Goal: Task Accomplishment & Management: Manage account settings

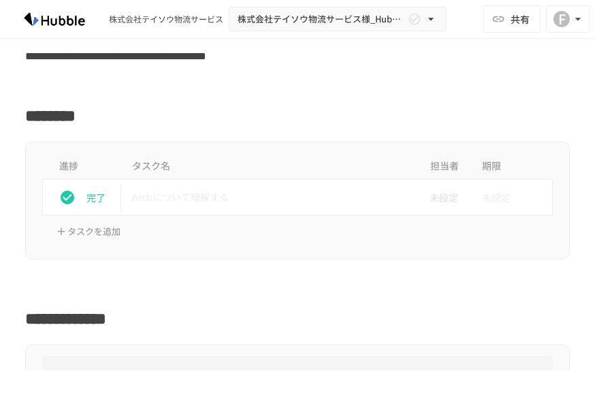
scroll to position [119, 0]
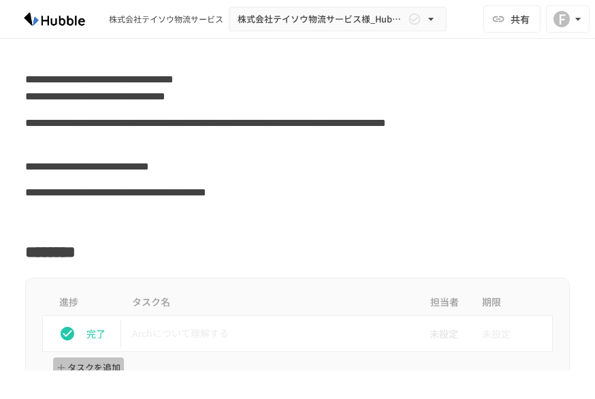
click at [75, 364] on button "タスクを追加" at bounding box center [88, 368] width 71 height 21
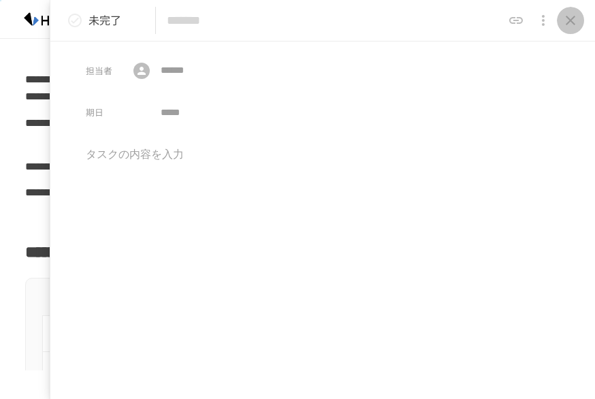
click at [573, 22] on icon "close drawer" at bounding box center [571, 21] width 10 height 10
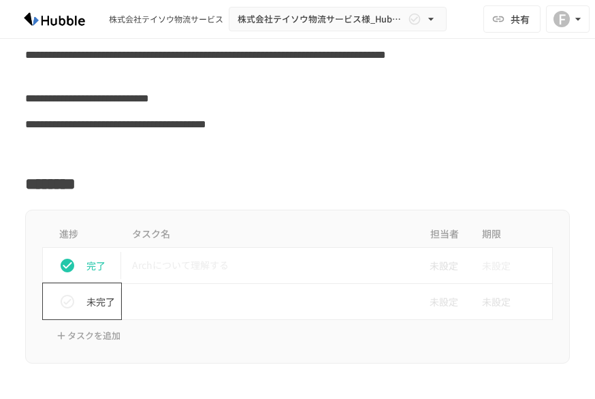
scroll to position [255, 0]
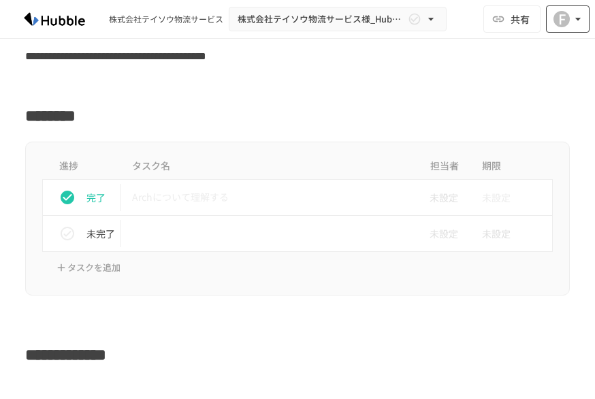
click at [574, 18] on icon "button" at bounding box center [578, 19] width 14 height 14
click at [574, 18] on div at bounding box center [297, 199] width 595 height 399
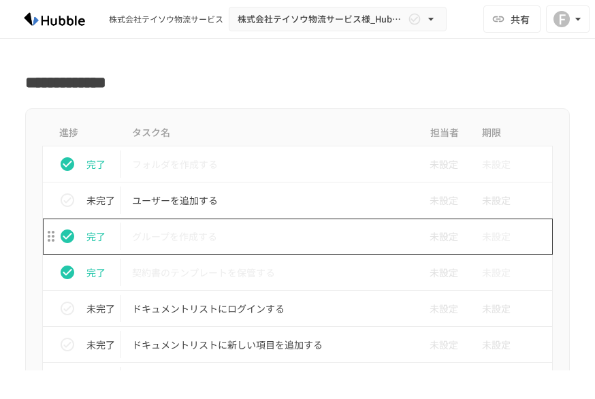
scroll to position [323, 0]
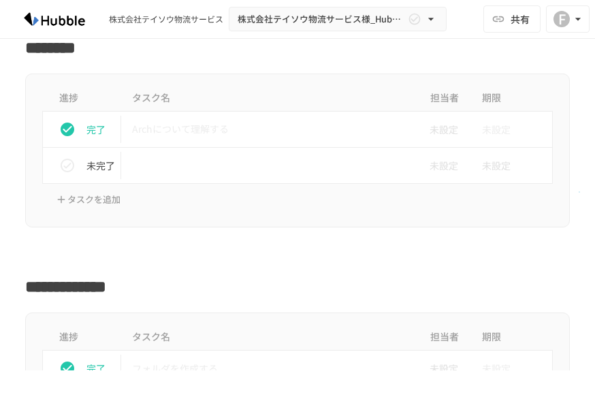
drag, startPoint x: 98, startPoint y: 163, endPoint x: 580, endPoint y: 192, distance: 482.3
click at [580, 192] on div "進捗 タスク名 担当者 期限 完了 Archについて理解する 未設定 未設定 未完了 未設定 未設定 タスクを追加" at bounding box center [297, 151] width 595 height 154
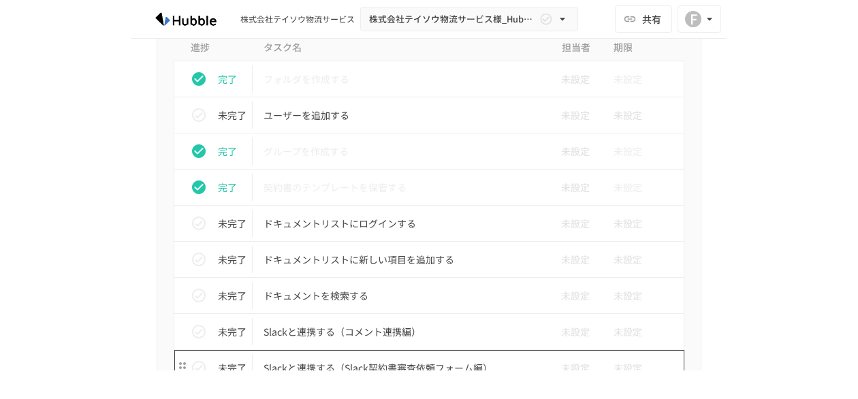
scroll to position [681, 0]
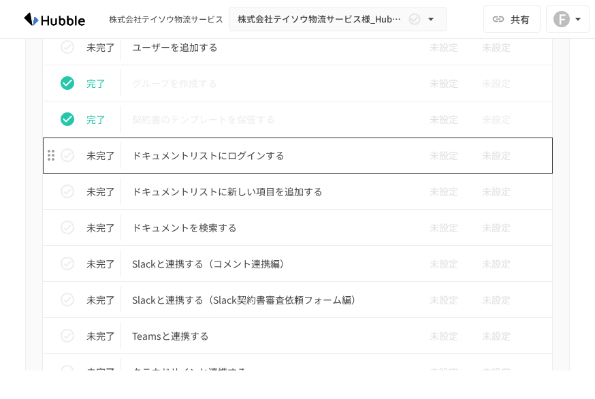
click at [227, 154] on p "ドキュメントリストにログインする" at bounding box center [269, 155] width 274 height 17
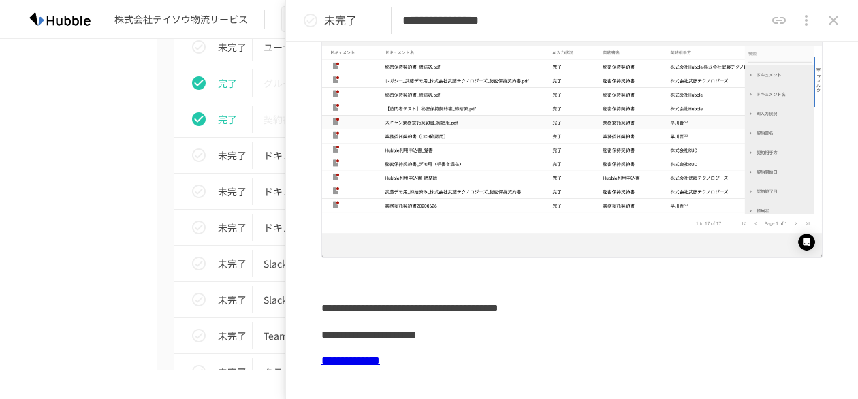
scroll to position [272, 0]
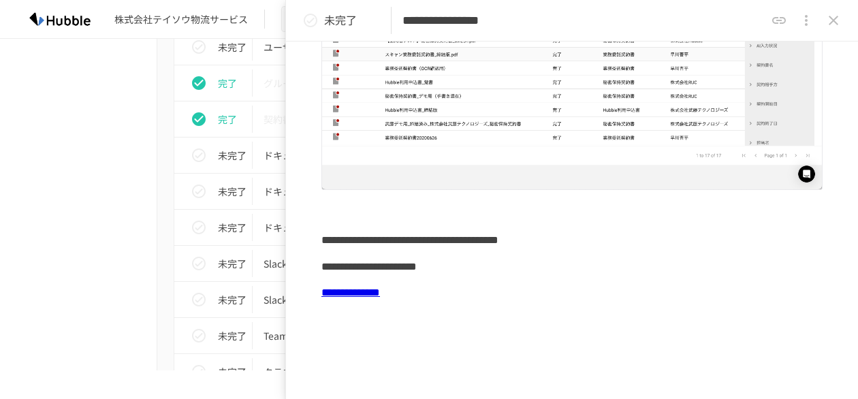
click at [95, 193] on div "進捗 タスク名 担当者 期限 完了 フォルダを作成する 未設定 未設定 未完了 ユーザーを追加する 未設定 未設定 完了 グループを作成する 未設定 未設定 …" at bounding box center [429, 284] width 831 height 659
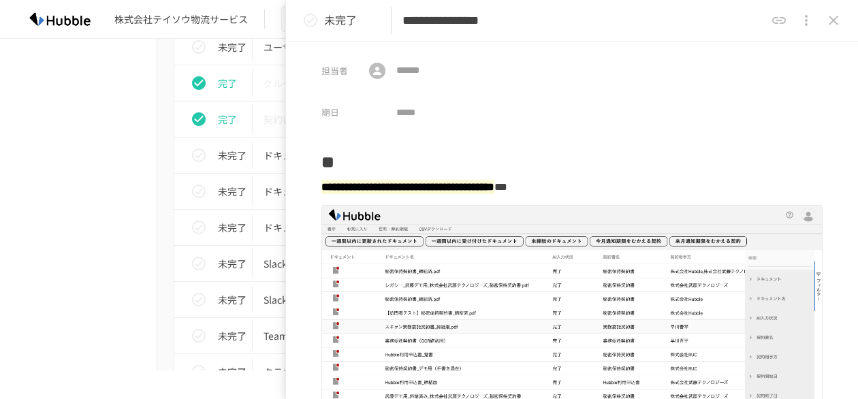
click at [594, 14] on icon "close drawer" at bounding box center [833, 20] width 16 height 16
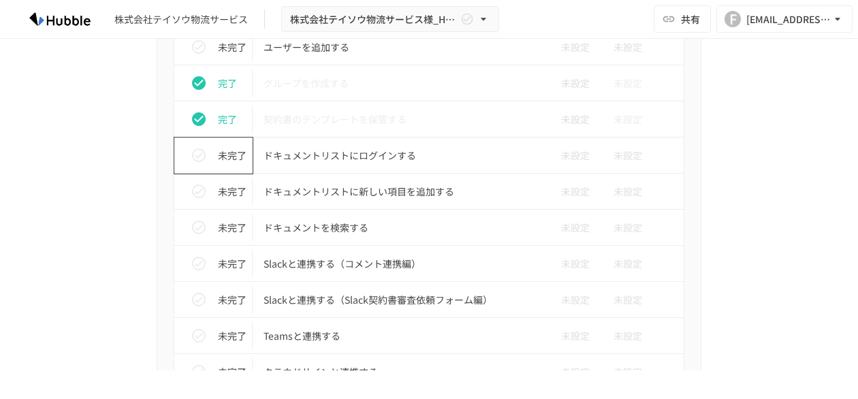
click at [193, 150] on icon "status" at bounding box center [199, 155] width 16 height 16
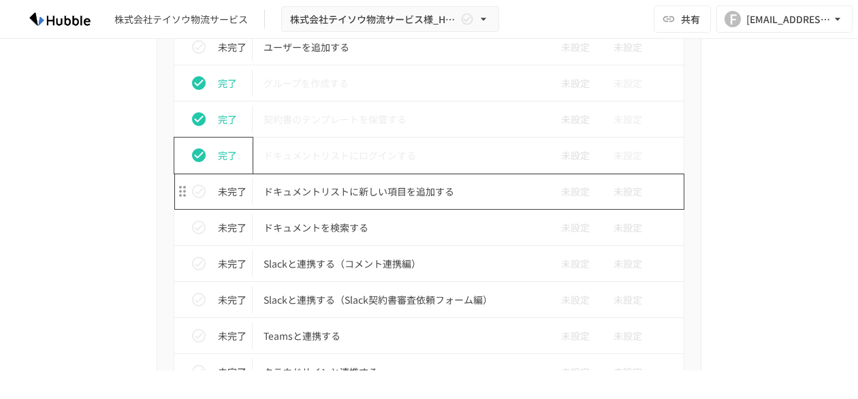
click at [426, 187] on p "ドキュメントリストに新しい項目を追加する" at bounding box center [401, 191] width 274 height 17
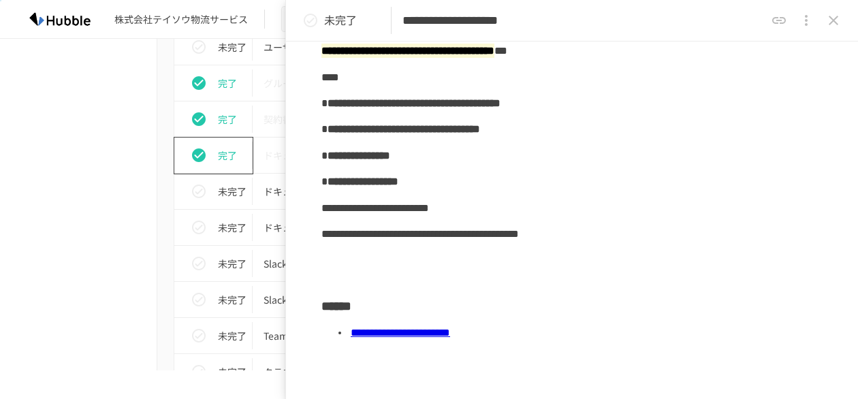
scroll to position [204, 0]
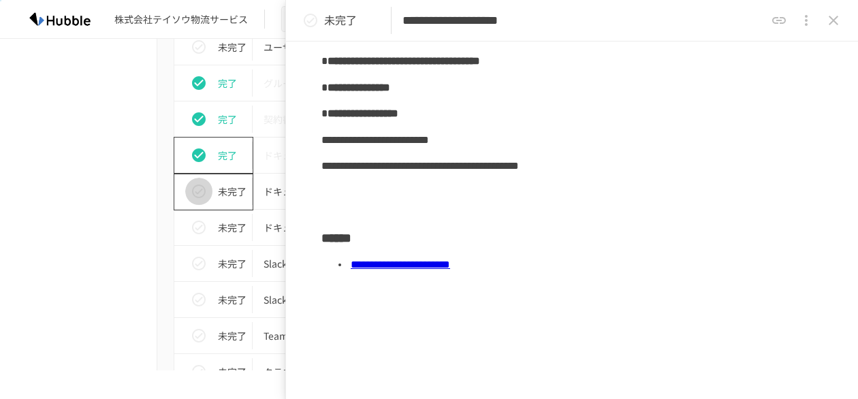
click at [192, 191] on icon "status" at bounding box center [199, 192] width 14 height 14
click at [118, 232] on div "進捗 タスク名 担当者 期限 完了 フォルダを作成する 未設定 未設定 未完了 ユーザーを追加する 未設定 未設定 完了 グループを作成する 未設定 未設定 …" at bounding box center [429, 284] width 831 height 659
click at [594, 20] on icon "close drawer" at bounding box center [833, 20] width 16 height 16
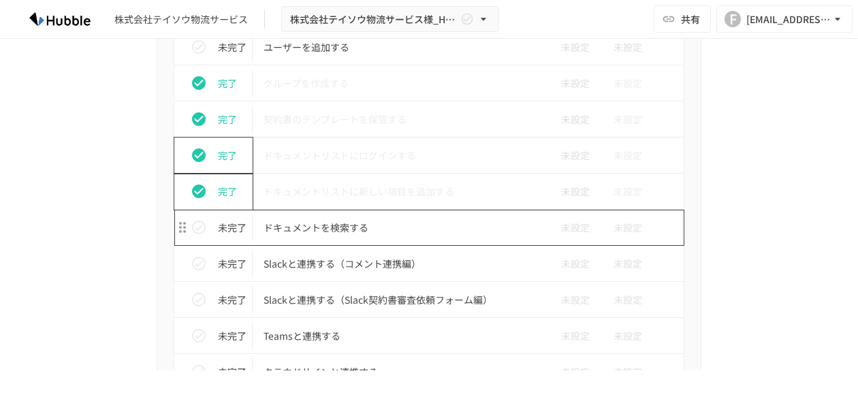
click at [304, 223] on p "ドキュメントを検索する" at bounding box center [401, 227] width 274 height 17
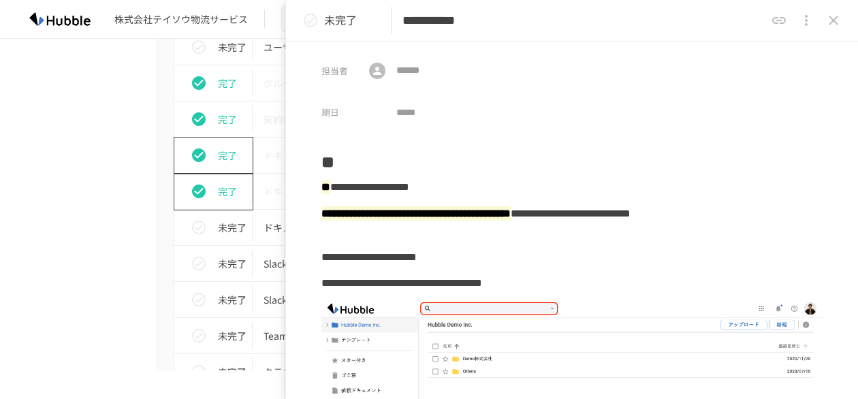
click at [68, 156] on div "進捗 タスク名 担当者 期限 完了 フォルダを作成する 未設定 未設定 未完了 ユーザーを追加する 未設定 未設定 完了 グループを作成する 未設定 未設定 …" at bounding box center [429, 284] width 831 height 659
click at [65, 153] on div "進捗 タスク名 担当者 期限 完了 フォルダを作成する 未設定 未設定 未完了 ユーザーを追加する 未設定 未設定 完了 グループを作成する 未設定 未設定 …" at bounding box center [429, 284] width 831 height 659
click at [594, 19] on icon "close drawer" at bounding box center [833, 20] width 16 height 16
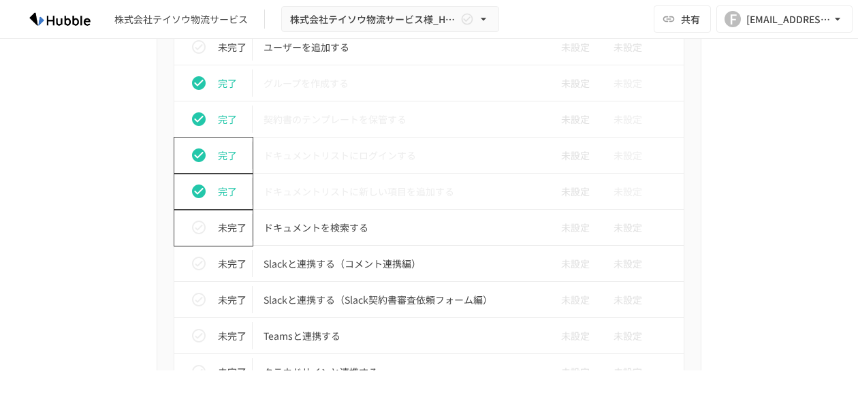
click at [196, 226] on icon "status" at bounding box center [199, 227] width 16 height 16
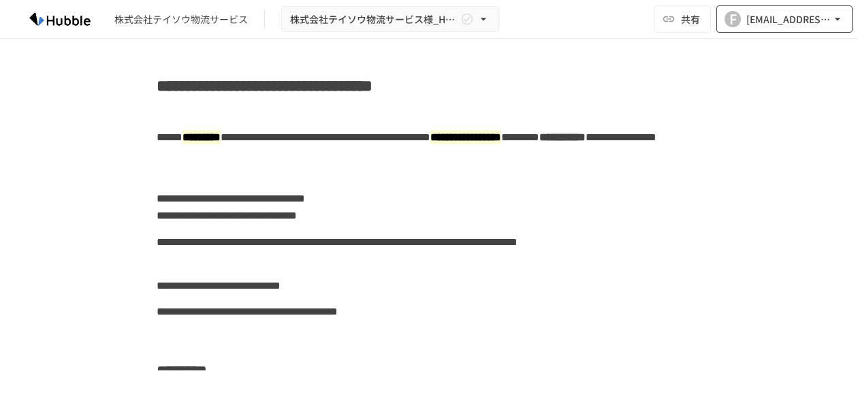
click at [594, 18] on icon "button" at bounding box center [837, 19] width 5 height 3
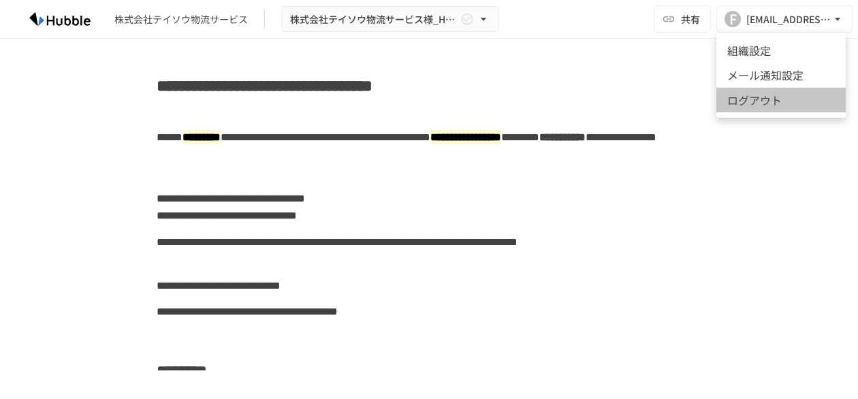
click at [594, 102] on li "ログアウト" at bounding box center [780, 99] width 129 height 25
